Goal: Transaction & Acquisition: Book appointment/travel/reservation

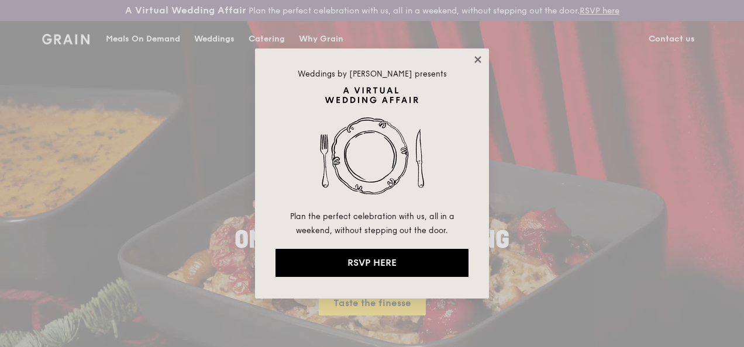
click at [478, 57] on icon at bounding box center [477, 59] width 11 height 11
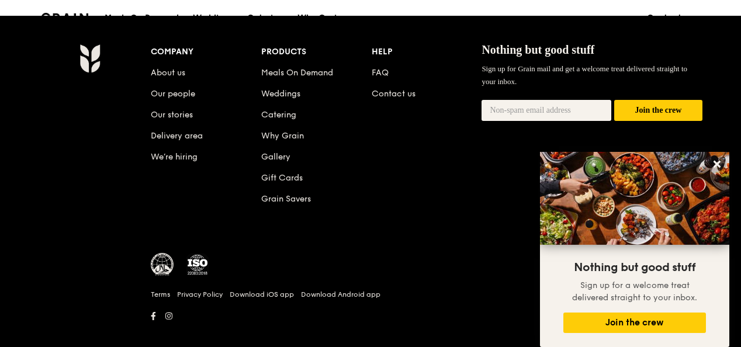
scroll to position [1275, 0]
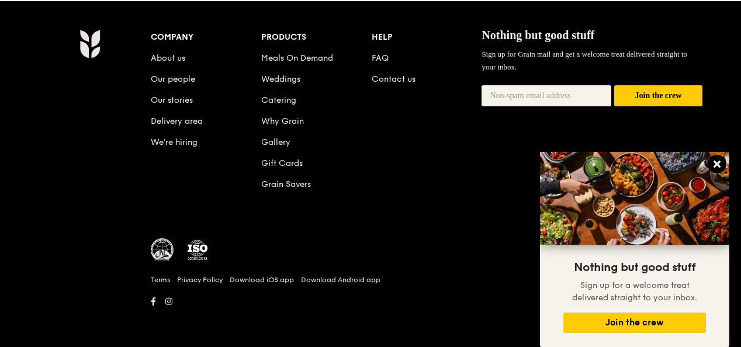
drag, startPoint x: 718, startPoint y: 161, endPoint x: 711, endPoint y: 165, distance: 7.3
click at [717, 161] on icon at bounding box center [717, 164] width 11 height 11
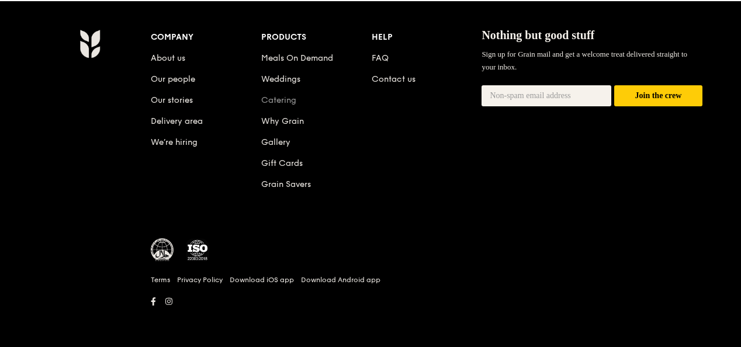
click at [269, 102] on link "Catering" at bounding box center [278, 100] width 35 height 10
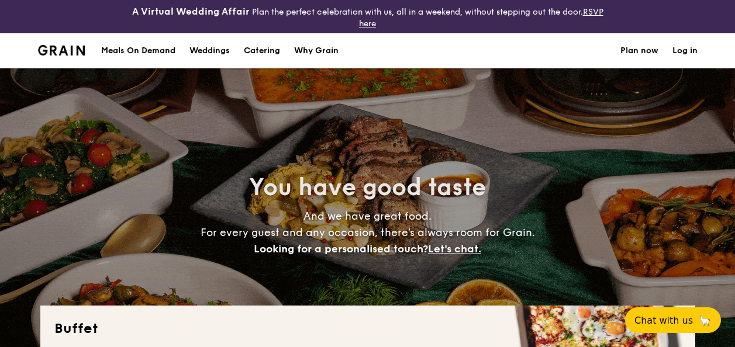
select select
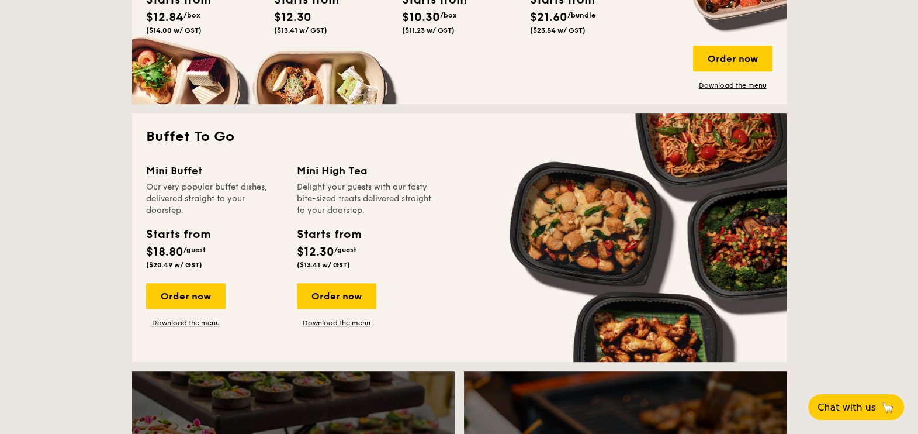
scroll to position [694, 0]
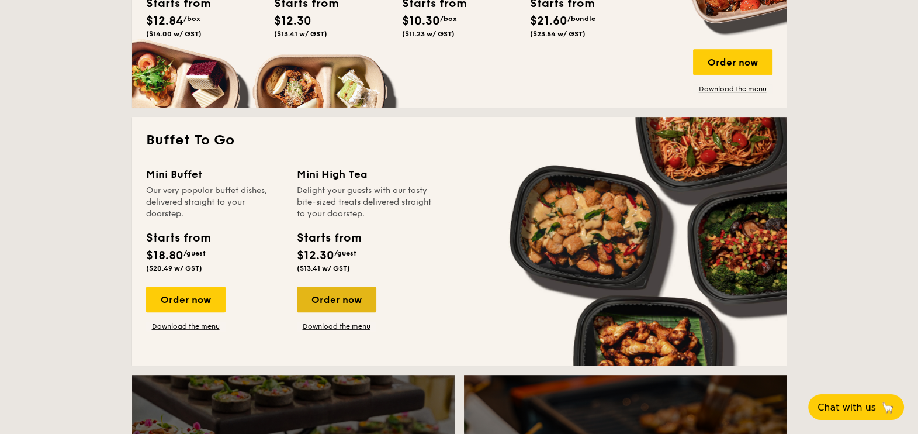
click at [336, 301] on div "Order now" at bounding box center [336, 299] width 79 height 26
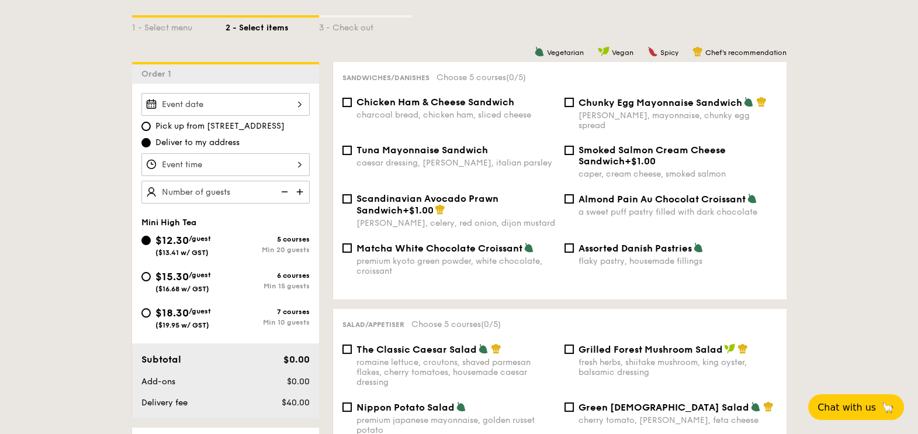
scroll to position [313, 0]
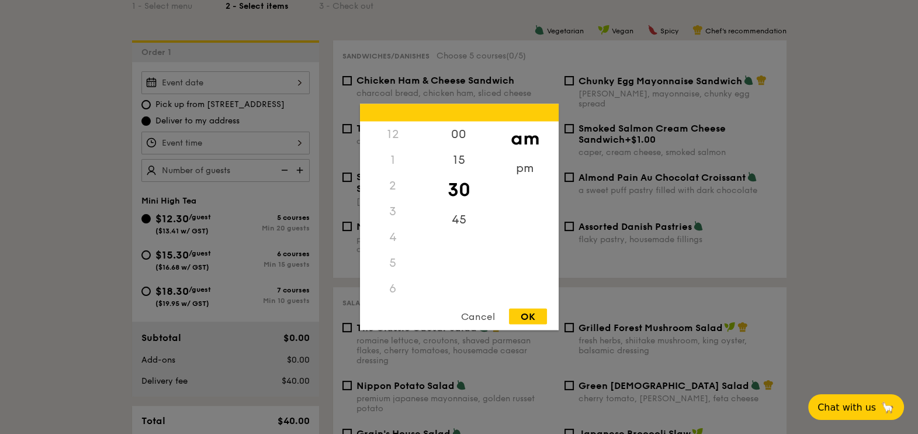
click at [298, 140] on div "12 1 2 3 4 5 6 7 8 9 10 11 00 15 30 45 am pm Cancel OK" at bounding box center [225, 143] width 168 height 23
click at [397, 292] on div "11" at bounding box center [393, 301] width 66 height 34
drag, startPoint x: 398, startPoint y: 291, endPoint x: 534, endPoint y: 319, distance: 138.4
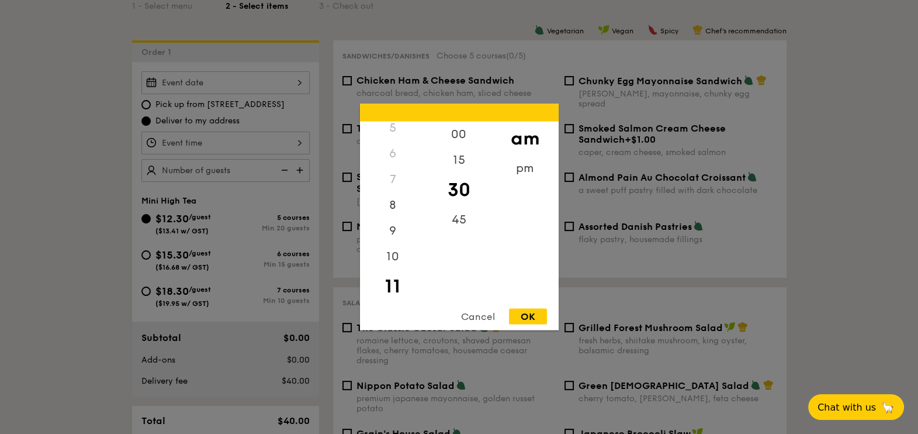
click at [534, 319] on div "OK" at bounding box center [528, 317] width 38 height 16
type input "11:30AM"
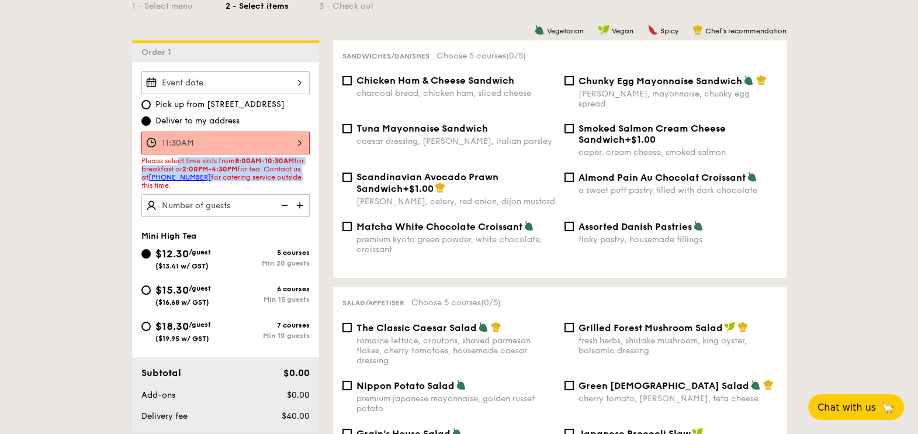
drag, startPoint x: 179, startPoint y: 158, endPoint x: 310, endPoint y: 175, distance: 132.0
click at [310, 175] on div "Pick up from [STREET_ADDRESS] Deliver to my address 11:30AM Please select time …" at bounding box center [225, 144] width 187 height 146
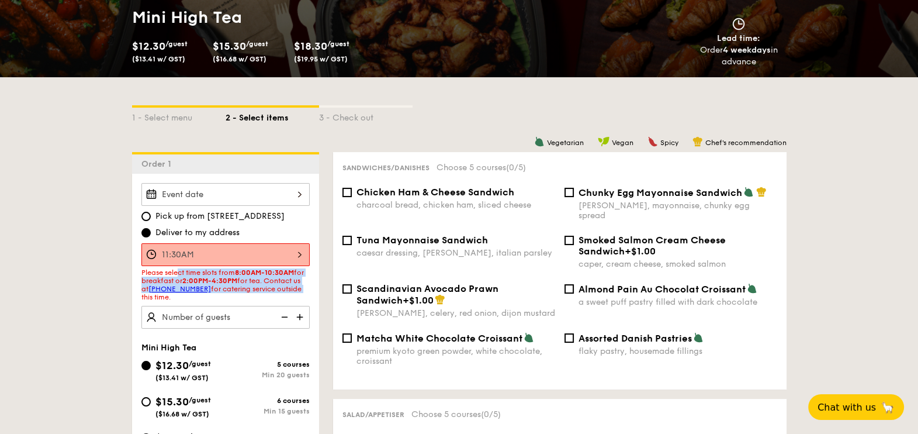
scroll to position [208, 0]
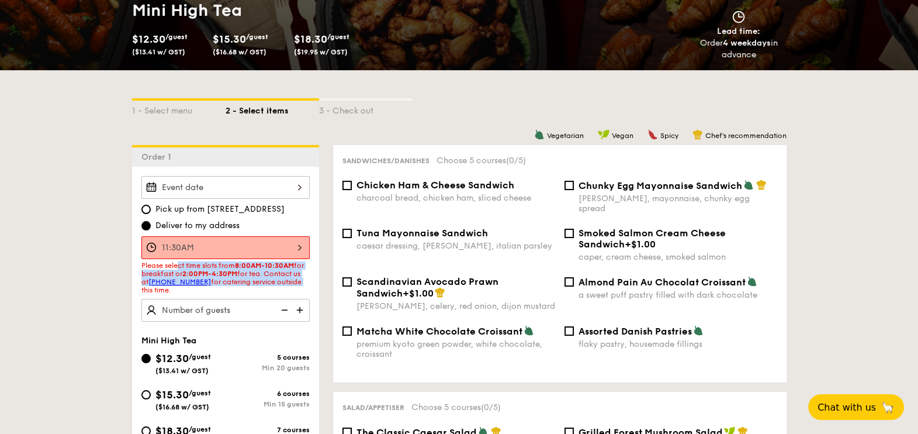
scroll to position [1738, 0]
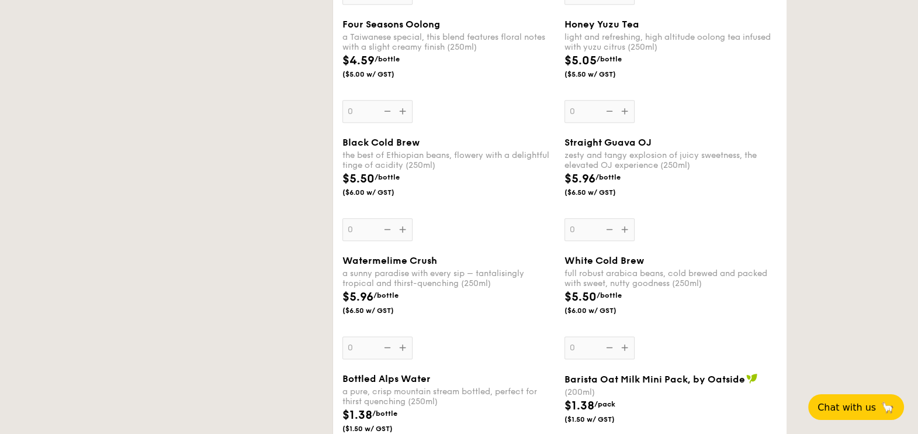
select select
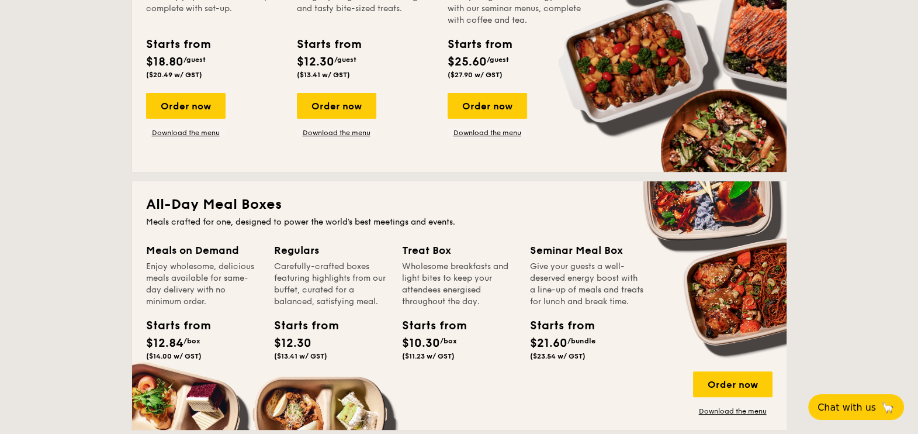
scroll to position [448, 0]
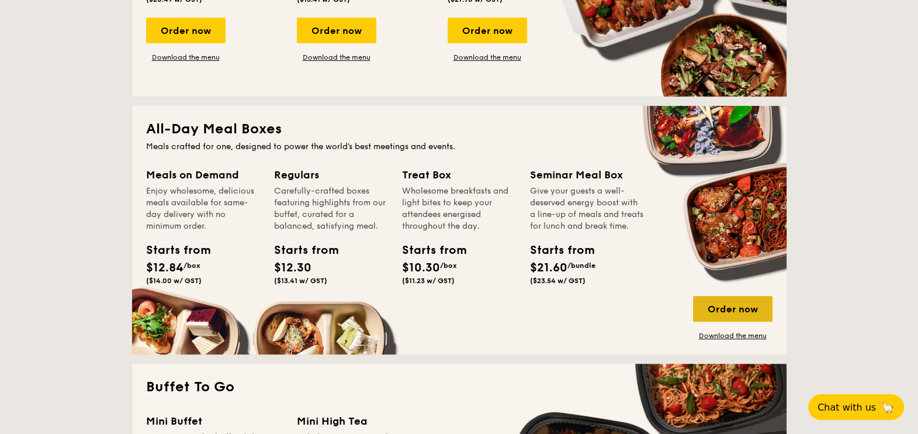
click at [734, 313] on div "Order now" at bounding box center [732, 309] width 79 height 26
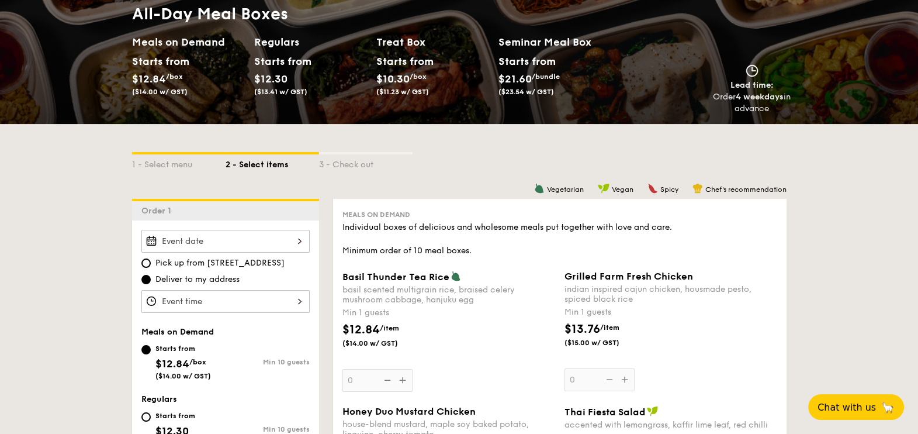
scroll to position [219, 0]
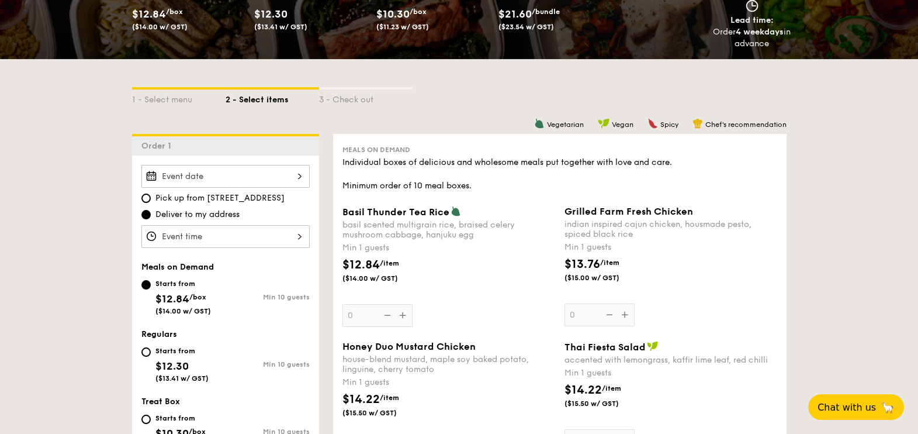
select select
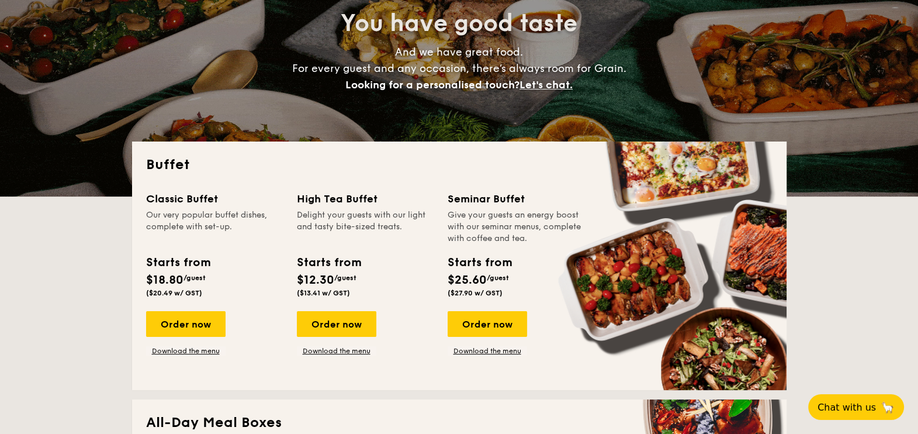
scroll to position [709, 0]
